Goal: Understand process/instructions

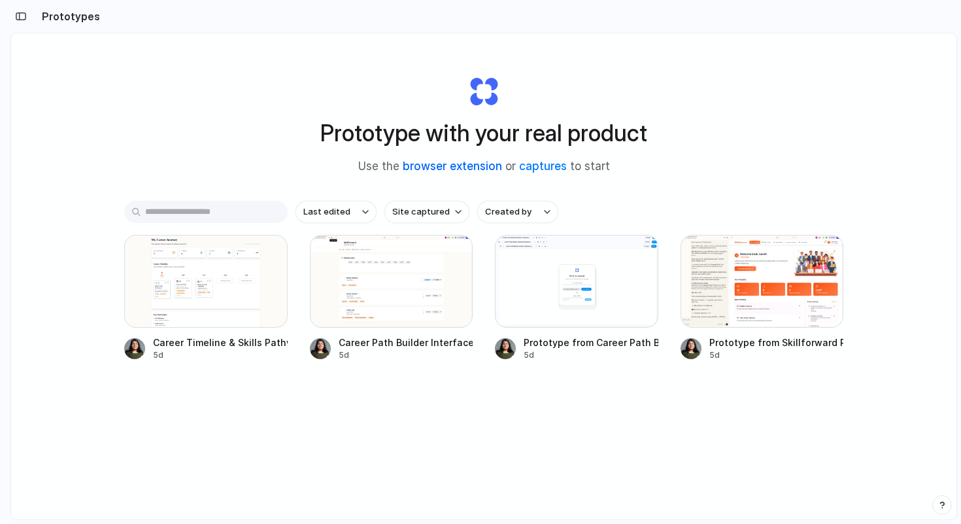
click at [458, 161] on link "browser extension" at bounding box center [452, 166] width 99 height 13
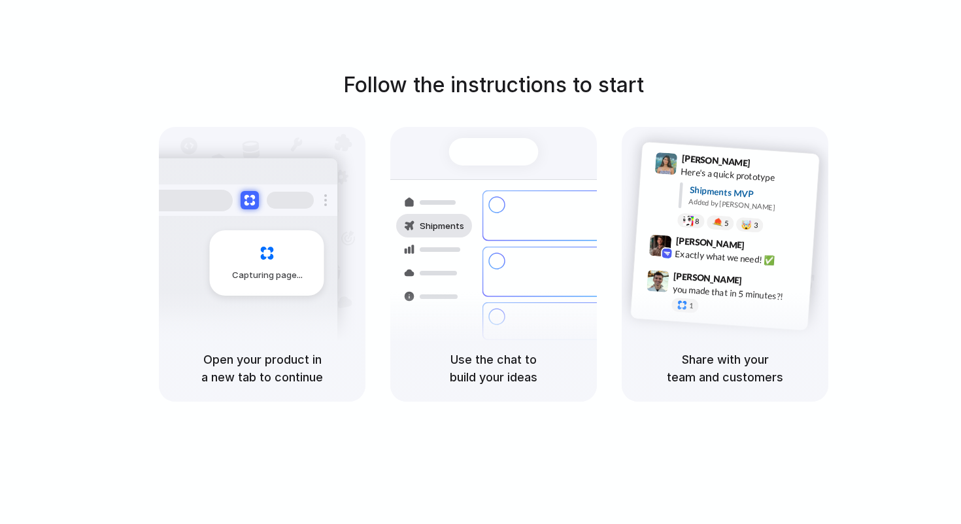
click at [407, 82] on h1 "Follow the instructions to start" at bounding box center [493, 84] width 301 height 31
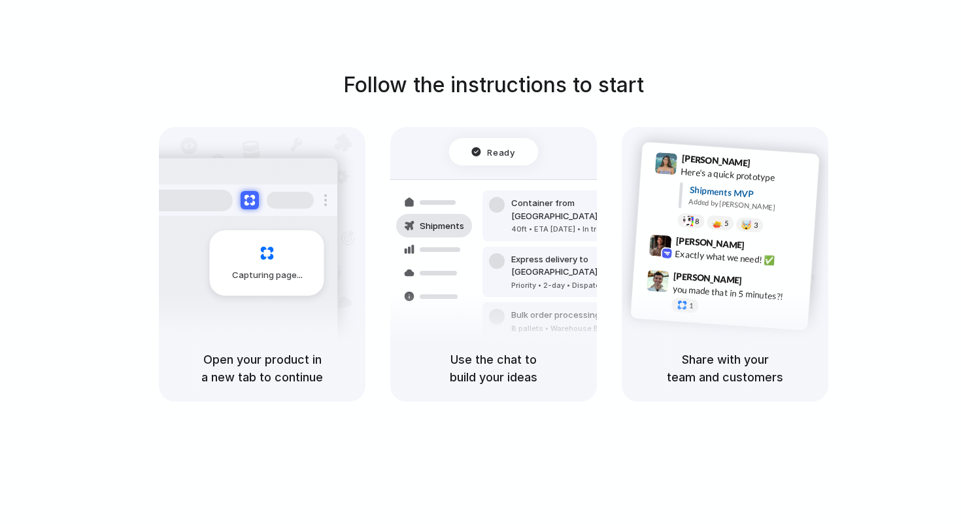
click at [288, 372] on h5 "Open your product in a new tab to continue" at bounding box center [262, 368] width 175 height 35
